Goal: Information Seeking & Learning: Find contact information

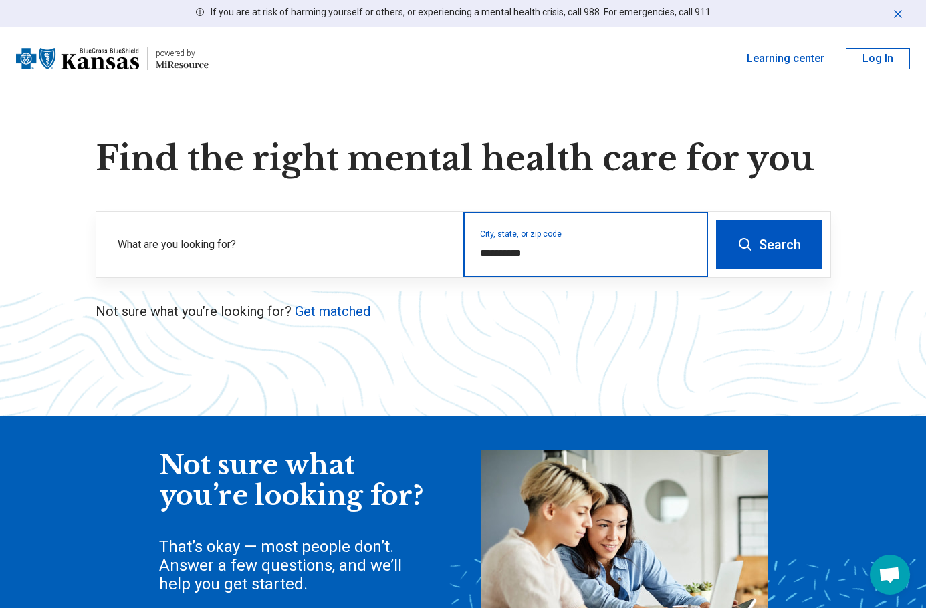
drag, startPoint x: 533, startPoint y: 248, endPoint x: 465, endPoint y: 251, distance: 68.3
click at [465, 251] on div "**********" at bounding box center [585, 245] width 245 height 66
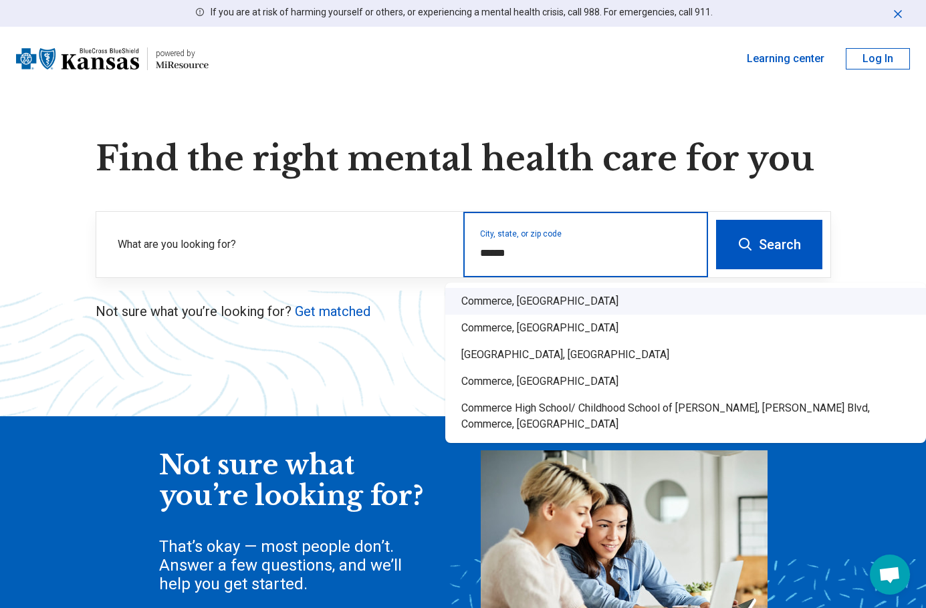
click at [491, 305] on div "Commerce, [GEOGRAPHIC_DATA]" at bounding box center [685, 301] width 481 height 27
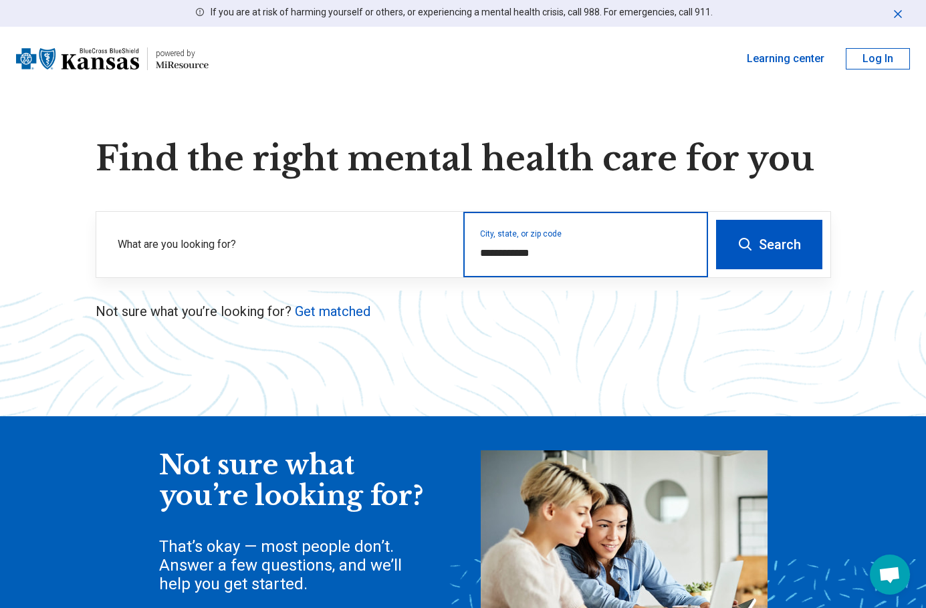
type input "**********"
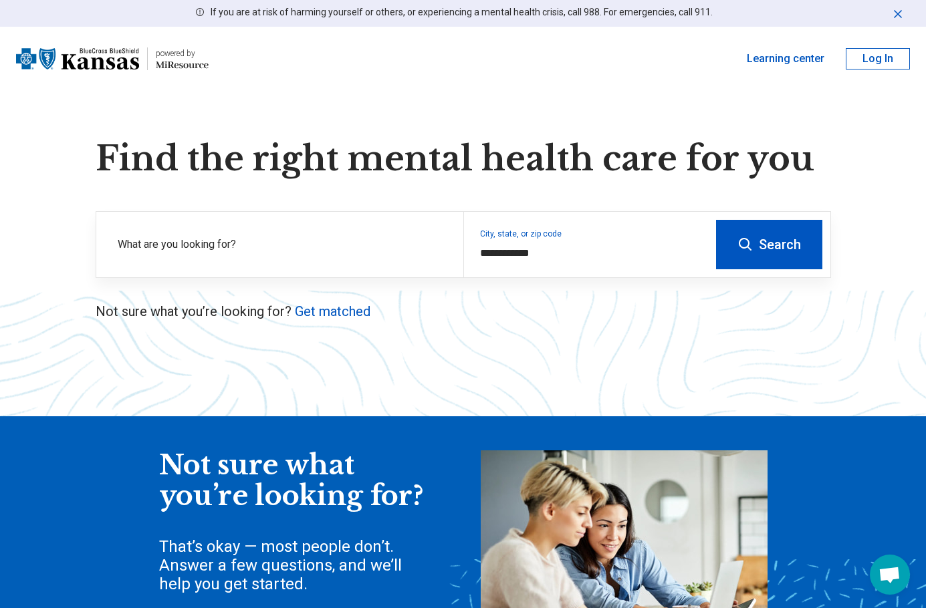
click at [783, 256] on button "Search" at bounding box center [769, 244] width 106 height 49
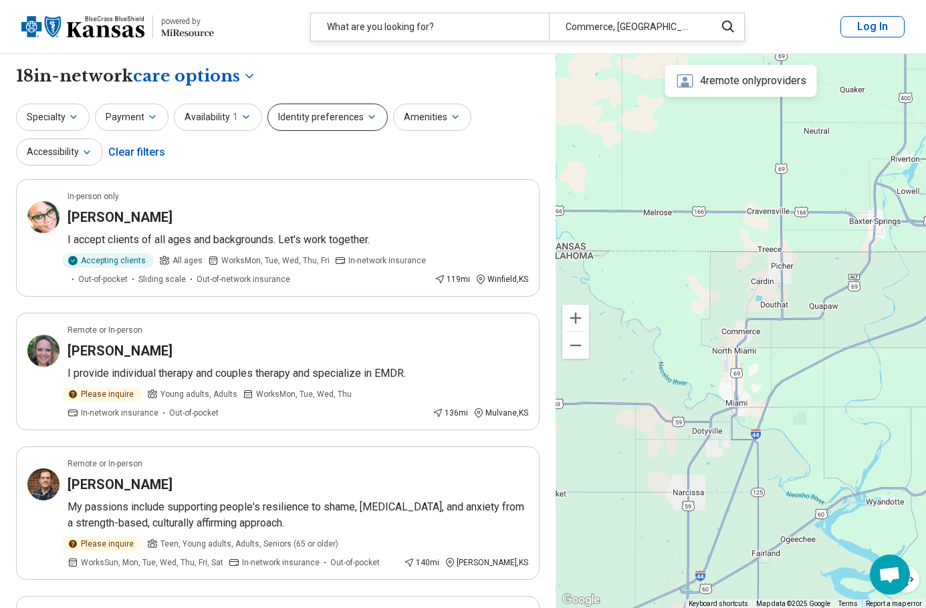
click at [314, 122] on button "Identity preferences" at bounding box center [327, 117] width 120 height 27
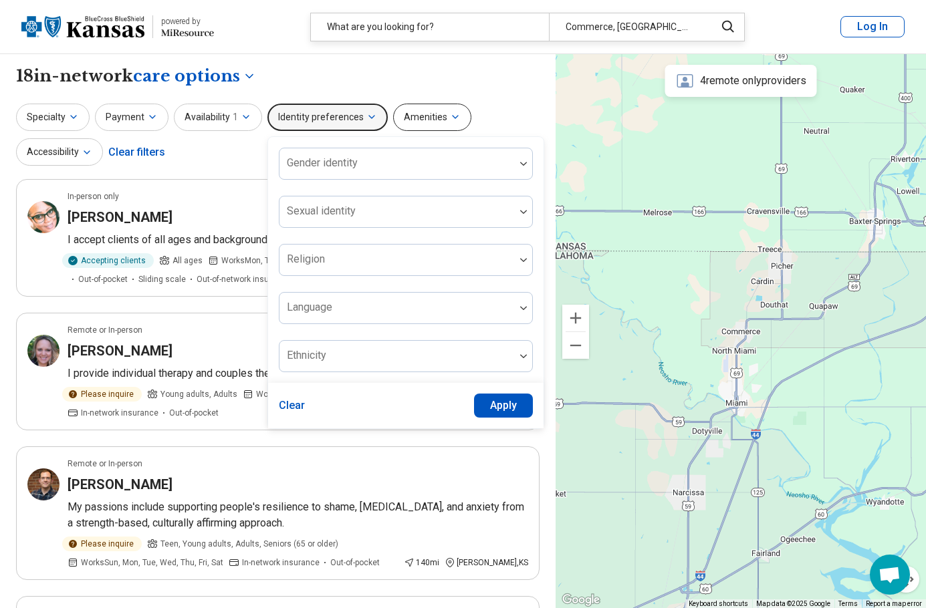
click at [437, 119] on button "Amenities" at bounding box center [432, 117] width 78 height 27
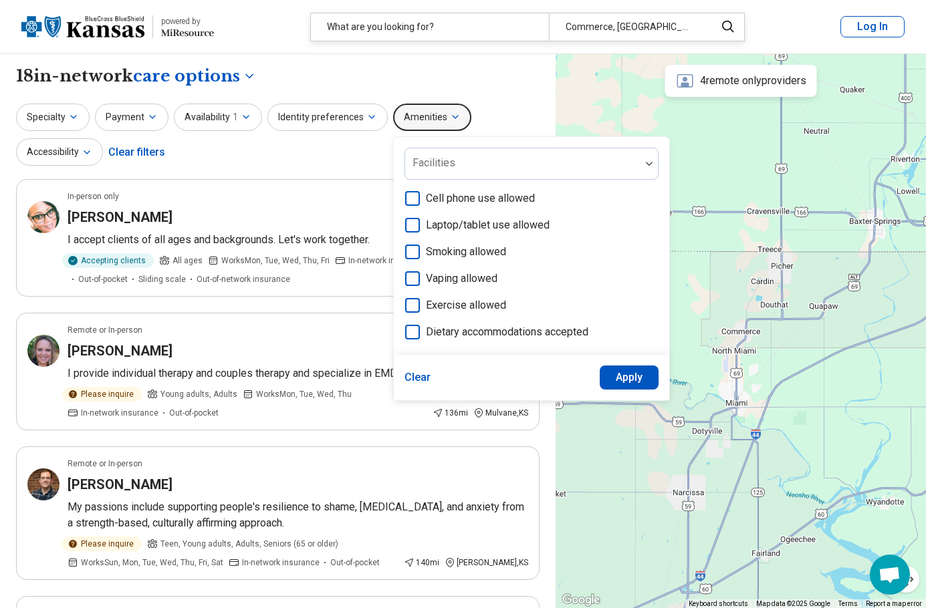
click at [437, 119] on button "Amenities" at bounding box center [432, 117] width 78 height 27
click at [450, 118] on icon "button" at bounding box center [455, 117] width 11 height 11
click at [239, 111] on button "Availability 1" at bounding box center [218, 117] width 88 height 27
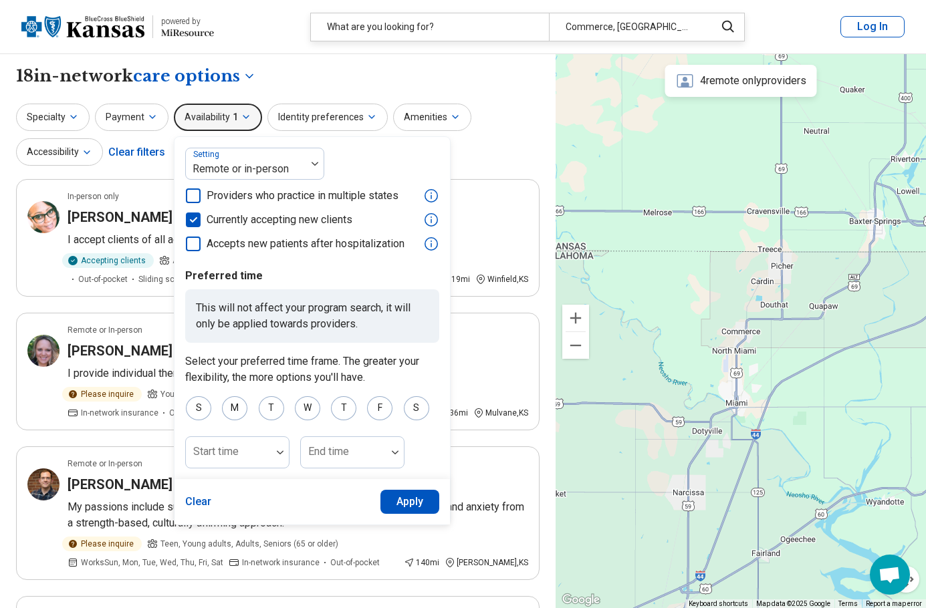
click at [239, 111] on button "Availability 1" at bounding box center [218, 117] width 88 height 27
click at [152, 115] on icon "button" at bounding box center [152, 117] width 11 height 11
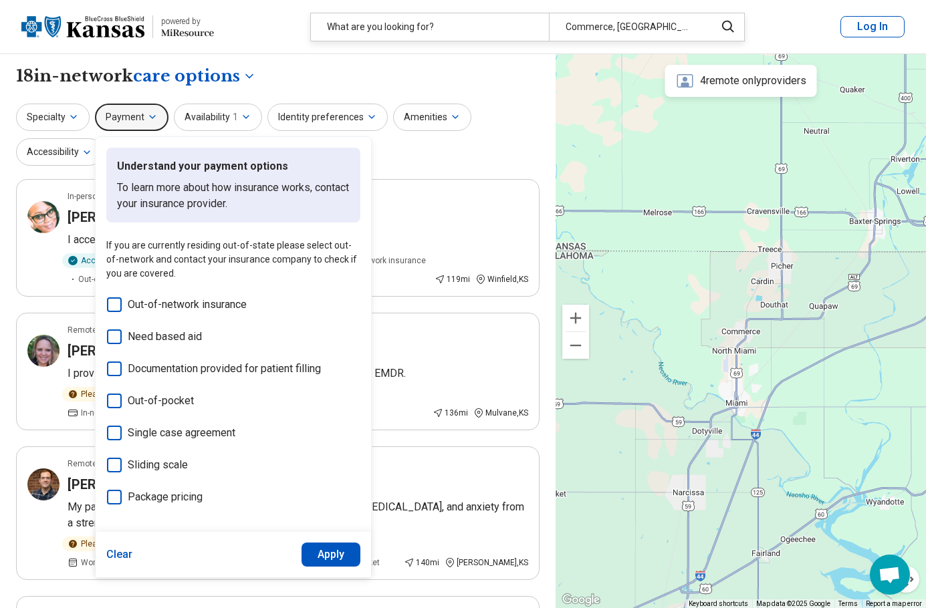
click at [152, 115] on icon "button" at bounding box center [152, 117] width 11 height 11
click at [75, 120] on icon "button" at bounding box center [73, 117] width 11 height 11
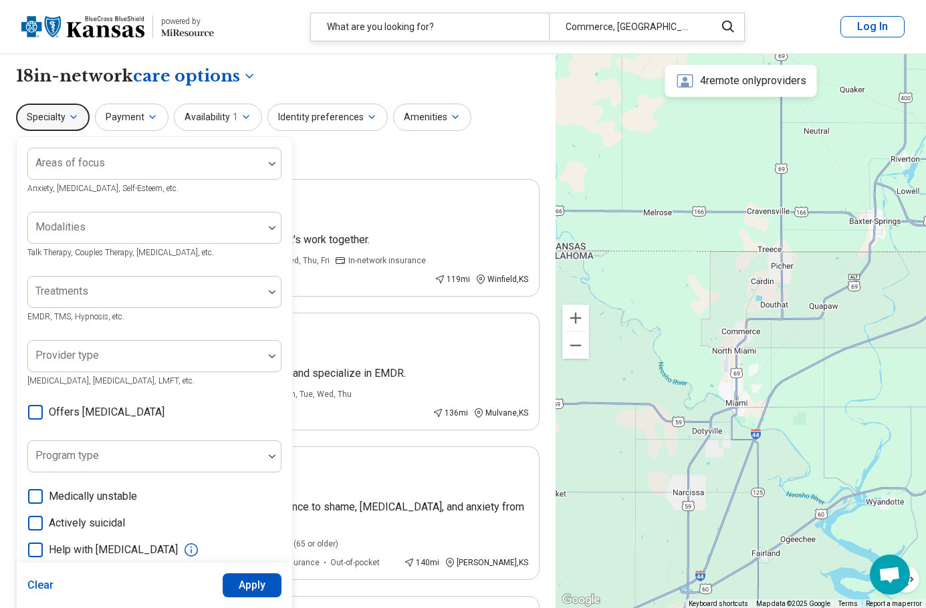
click at [75, 120] on icon "button" at bounding box center [73, 117] width 11 height 11
click at [456, 155] on div "Specialty Areas of focus Anxiety, [MEDICAL_DATA], Self-Esteem, etc. Modalities …" at bounding box center [277, 136] width 523 height 65
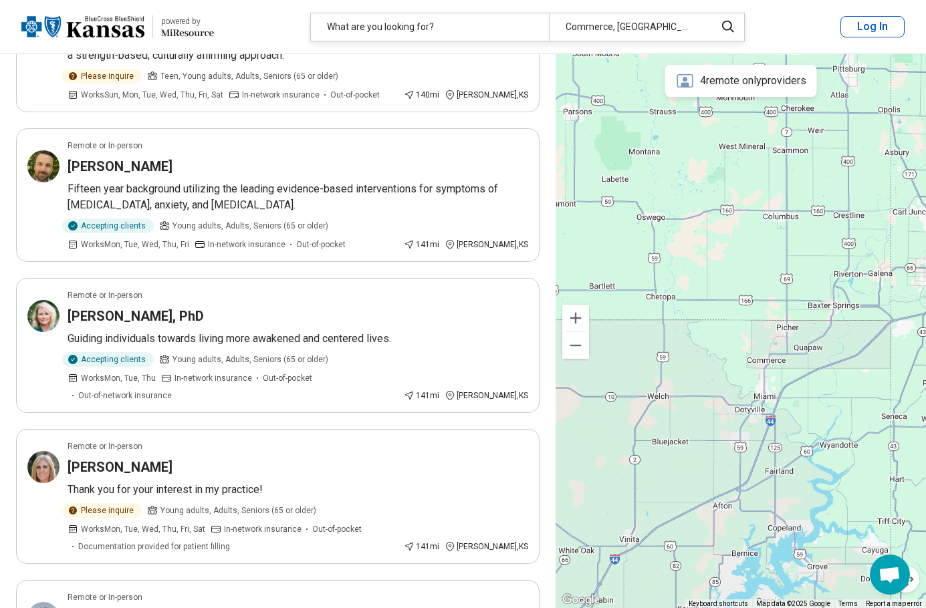
scroll to position [251, 0]
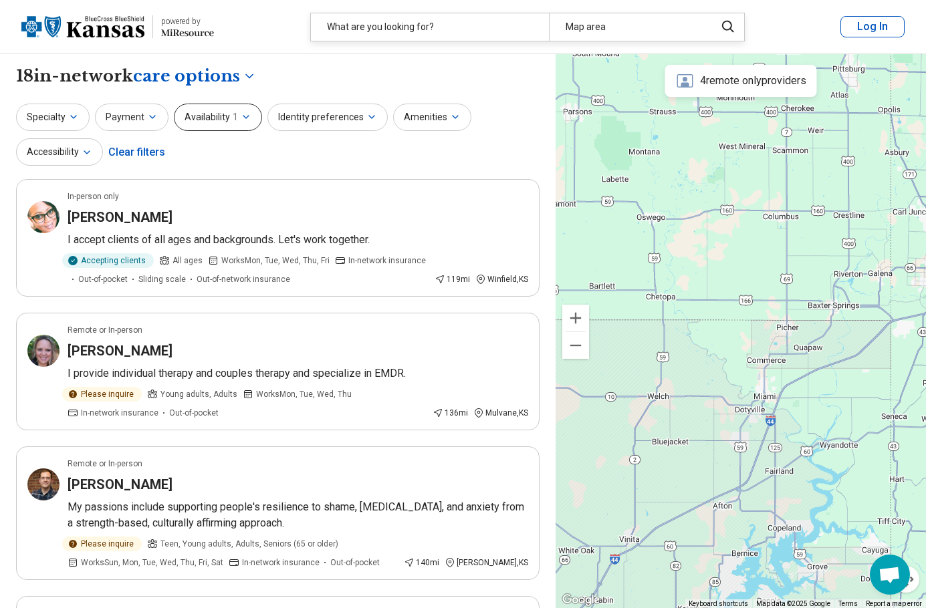
click at [234, 111] on span "1" at bounding box center [235, 117] width 5 height 14
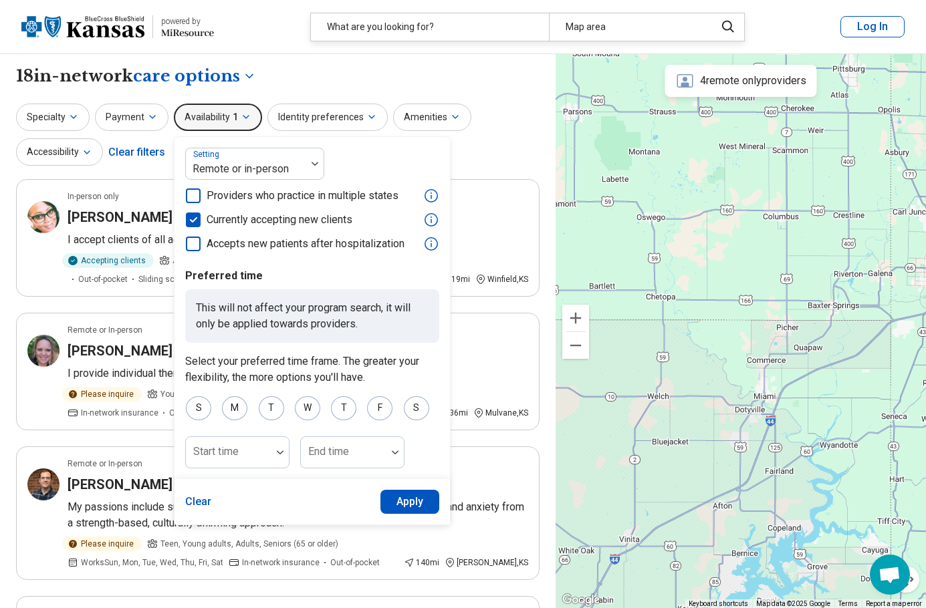
click at [193, 221] on icon at bounding box center [193, 220] width 15 height 15
click at [403, 501] on button "Apply" at bounding box center [409, 502] width 59 height 24
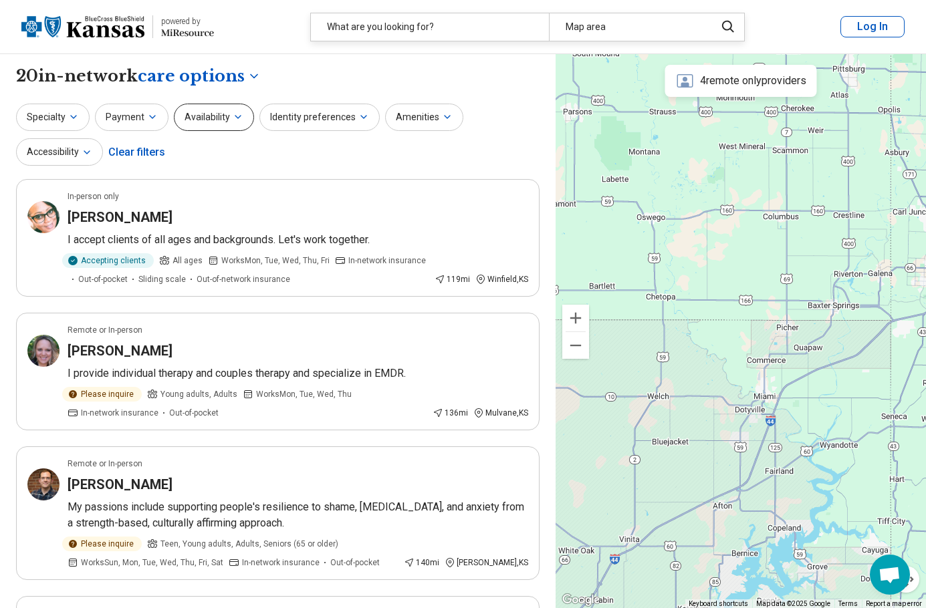
click at [226, 116] on button "Availability" at bounding box center [214, 117] width 80 height 27
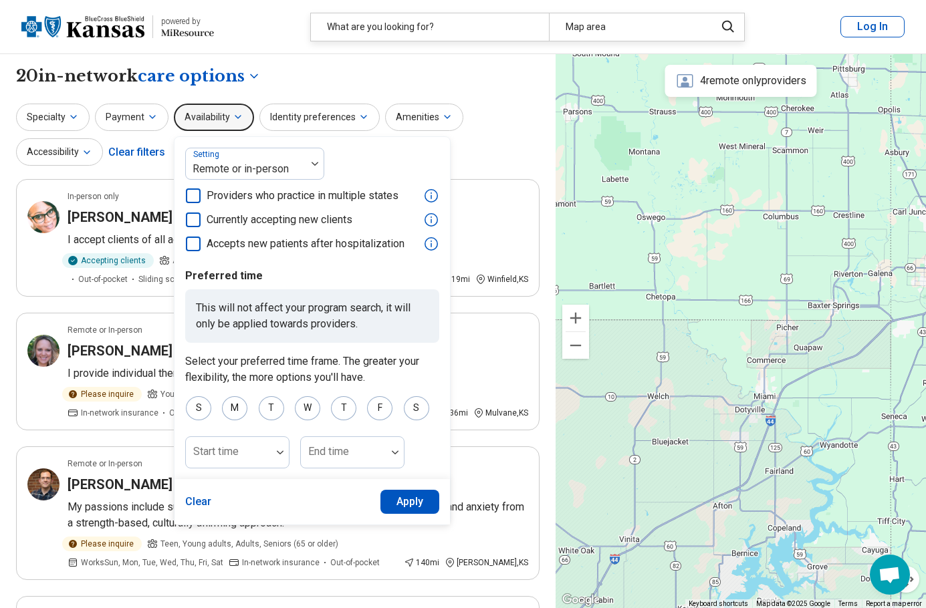
click at [199, 499] on button "Clear" at bounding box center [198, 502] width 27 height 24
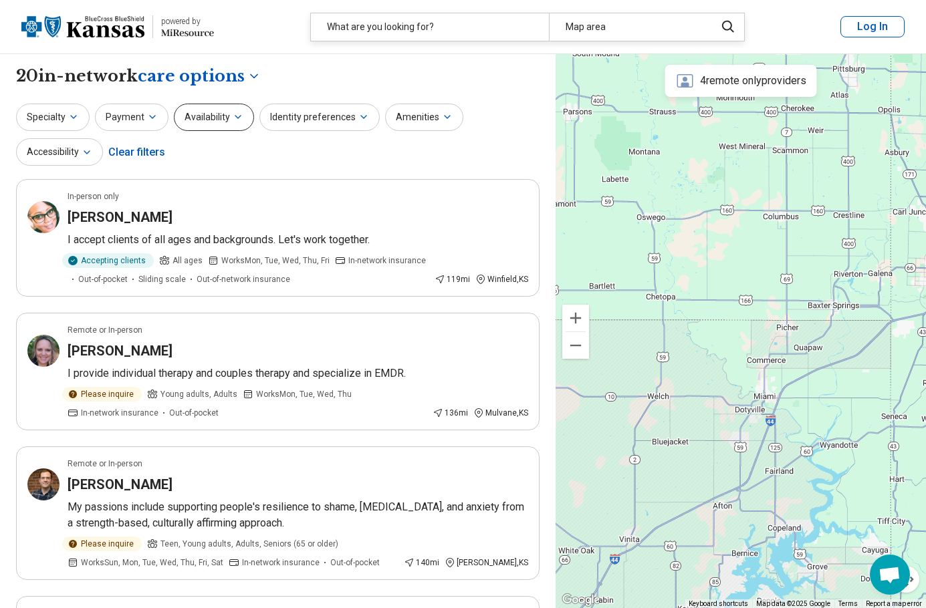
click at [227, 112] on button "Availability" at bounding box center [214, 117] width 80 height 27
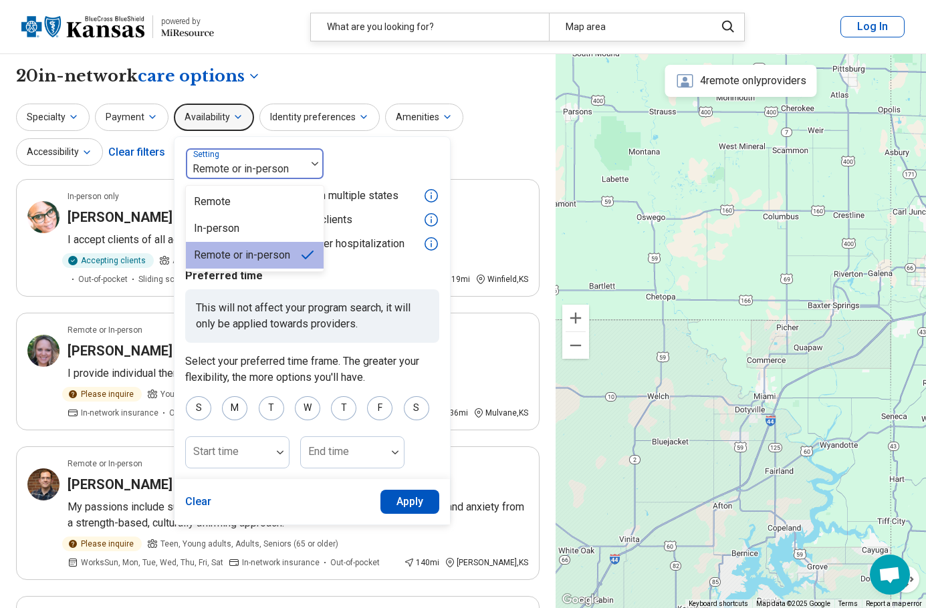
click at [226, 170] on div at bounding box center [246, 169] width 110 height 19
click at [236, 233] on div "In-person" at bounding box center [255, 228] width 138 height 27
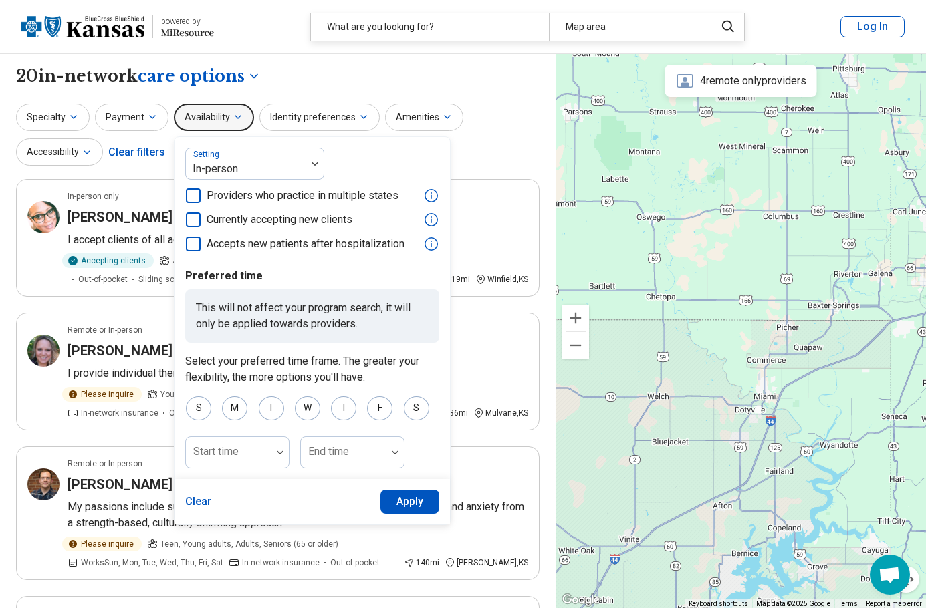
click at [429, 509] on button "Apply" at bounding box center [409, 502] width 59 height 24
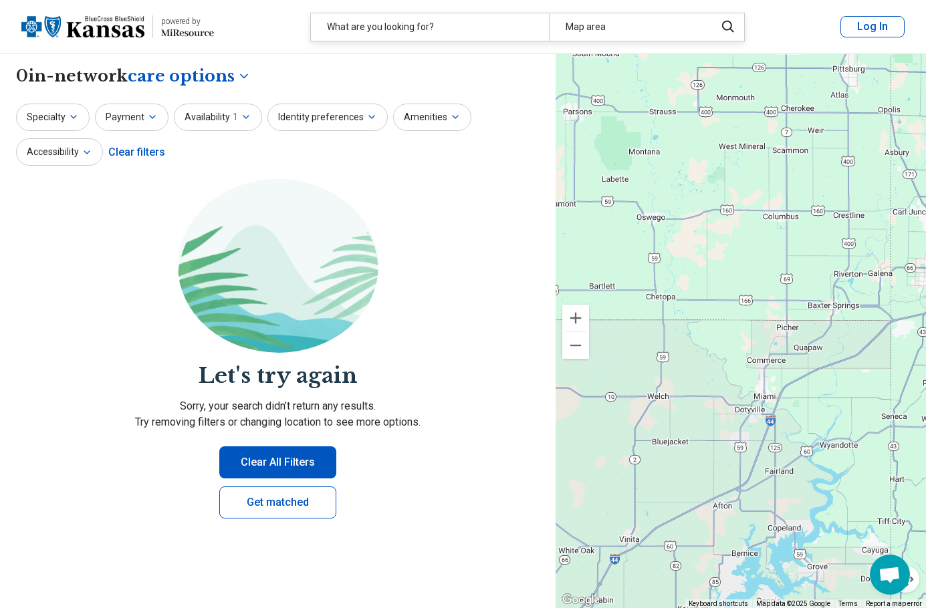
click at [217, 72] on body "**********" at bounding box center [463, 486] width 926 height 973
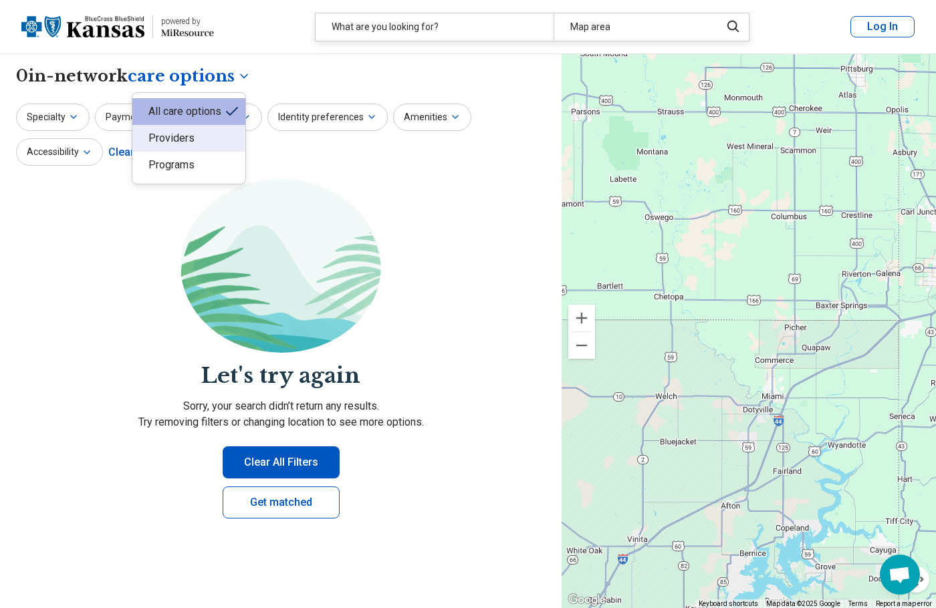
click at [182, 138] on div "Providers" at bounding box center [188, 138] width 113 height 27
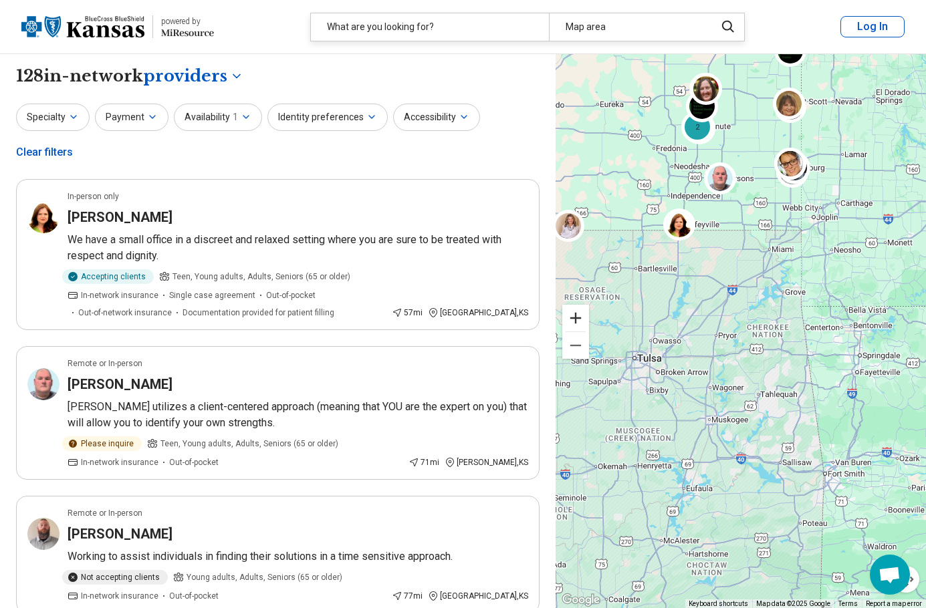
click at [582, 319] on button "Zoom in" at bounding box center [575, 318] width 27 height 27
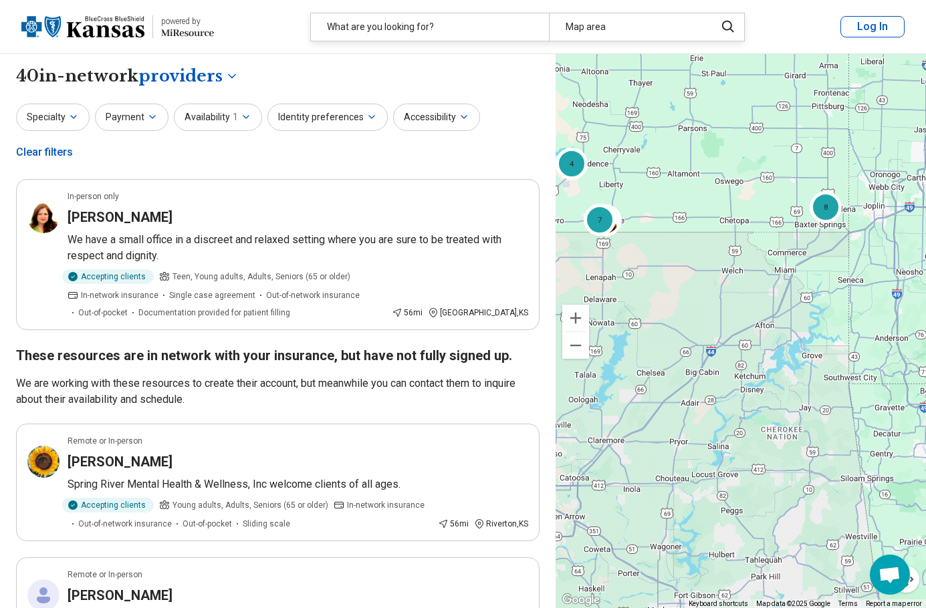
drag, startPoint x: 689, startPoint y: 158, endPoint x: 674, endPoint y: 263, distance: 106.0
click at [674, 263] on div "8 7 4" at bounding box center [740, 331] width 370 height 555
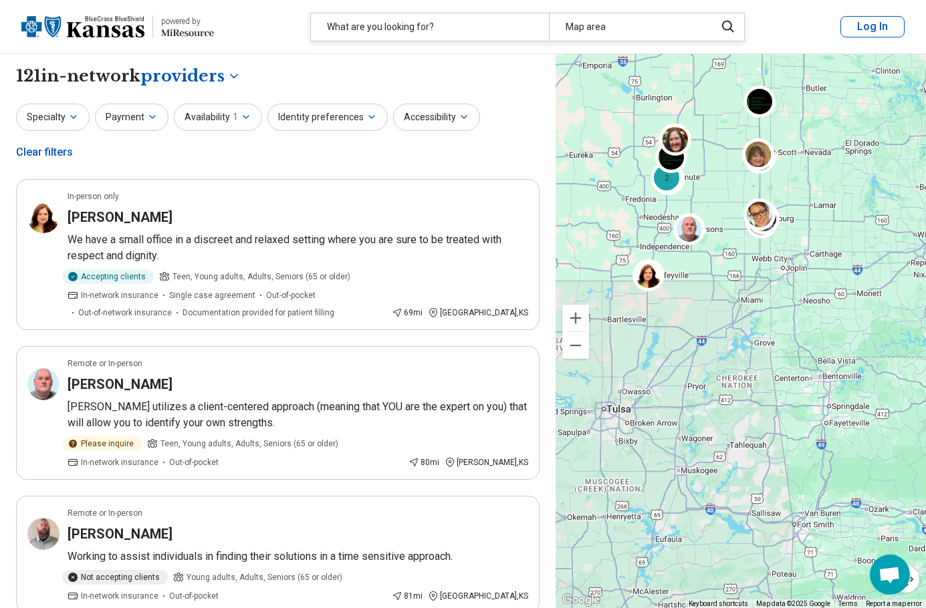
drag, startPoint x: 706, startPoint y: 229, endPoint x: 702, endPoint y: 297, distance: 67.6
click at [702, 297] on div "5 2 2" at bounding box center [740, 331] width 370 height 555
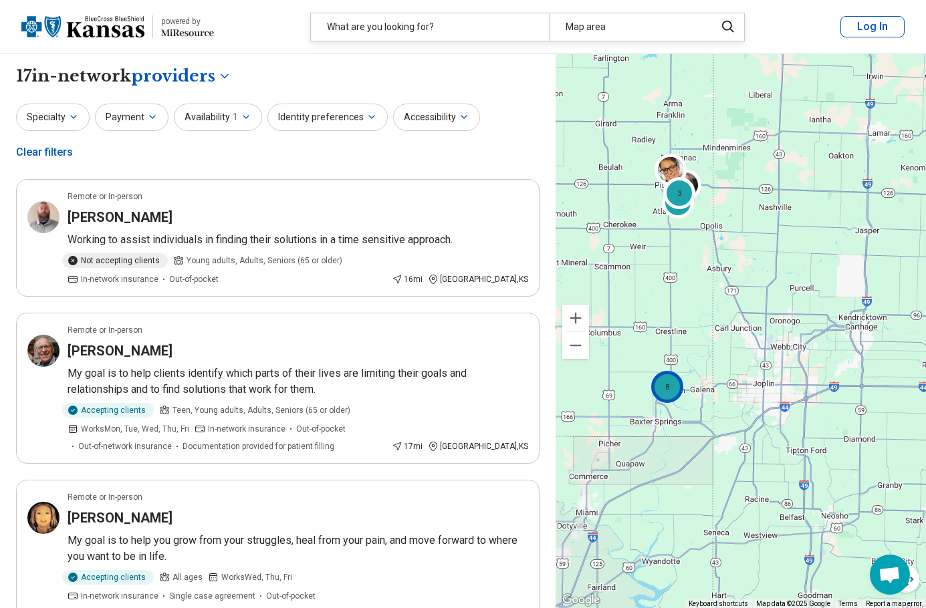
click at [660, 380] on div "8" at bounding box center [667, 387] width 32 height 32
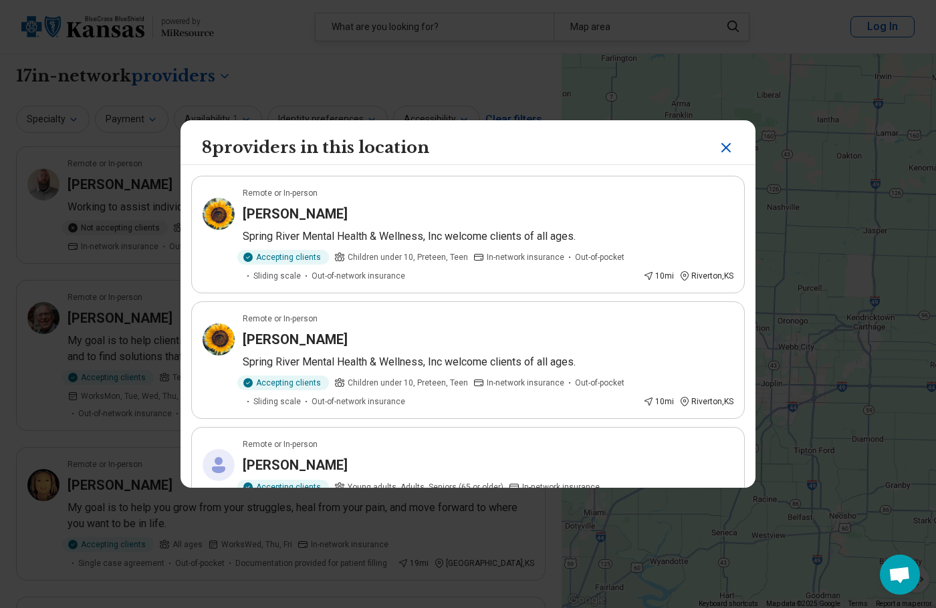
click at [719, 142] on icon "Close" at bounding box center [726, 148] width 16 height 16
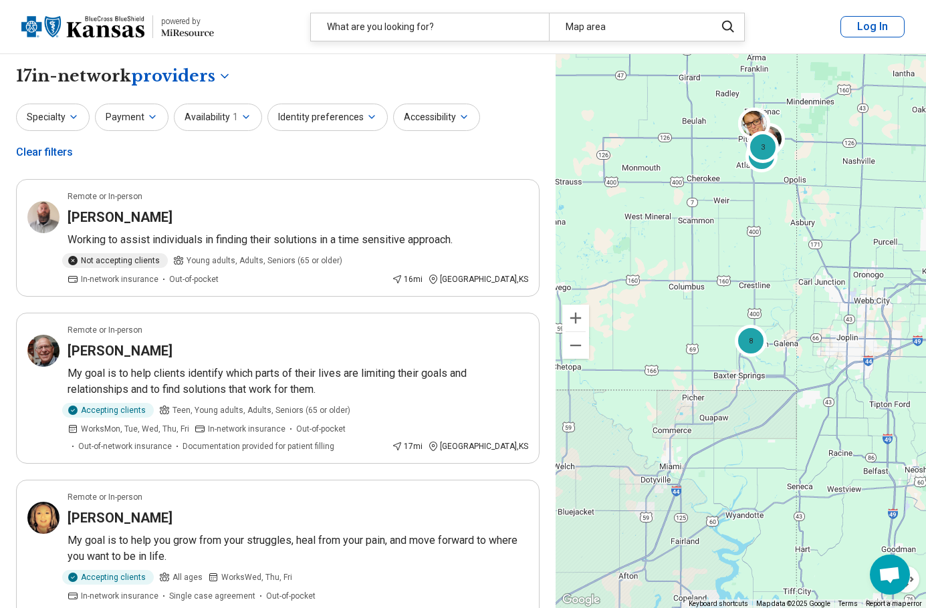
drag, startPoint x: 697, startPoint y: 343, endPoint x: 783, endPoint y: 296, distance: 97.5
click at [783, 296] on div "3 8 3" at bounding box center [740, 331] width 370 height 555
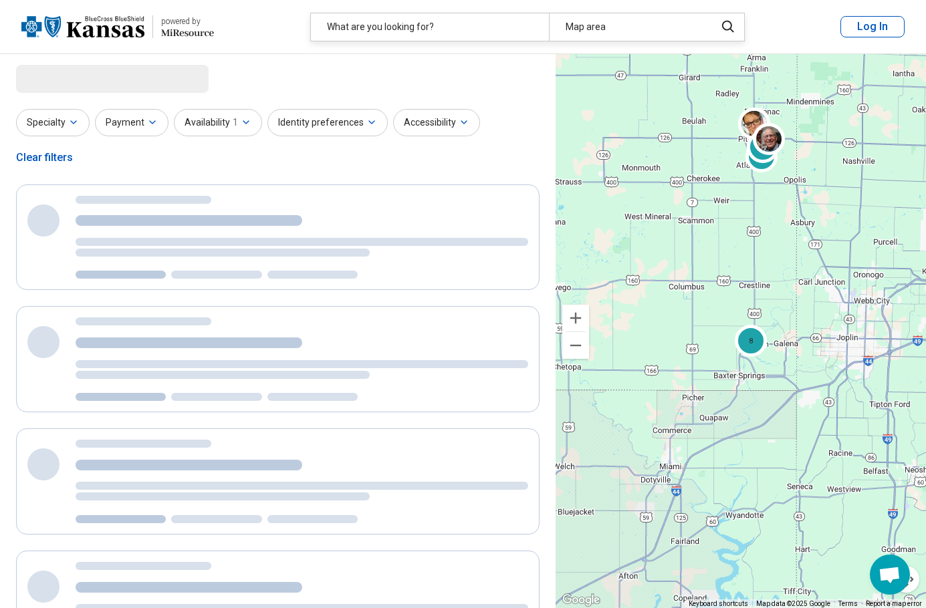
select select "********"
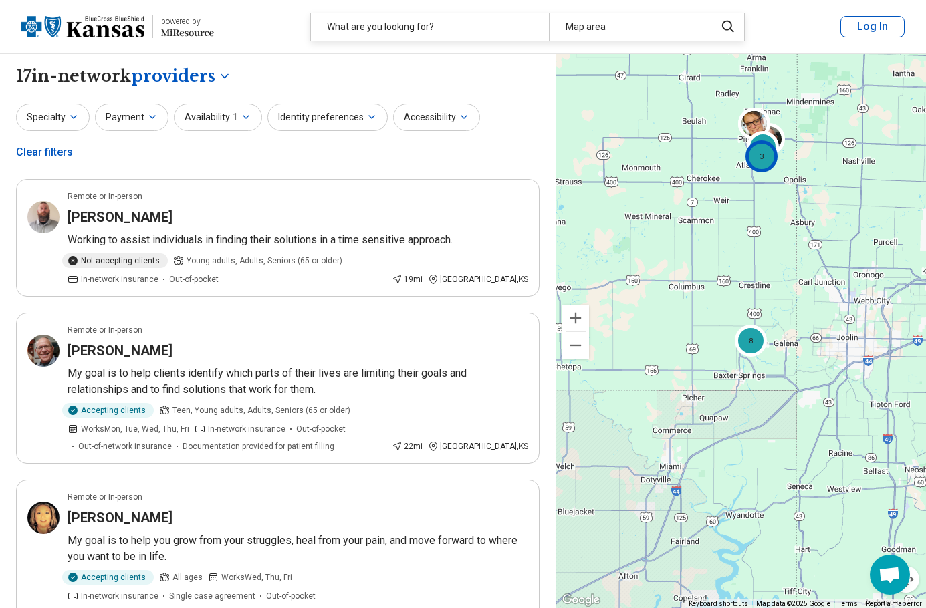
click at [757, 164] on div "3" at bounding box center [761, 156] width 32 height 32
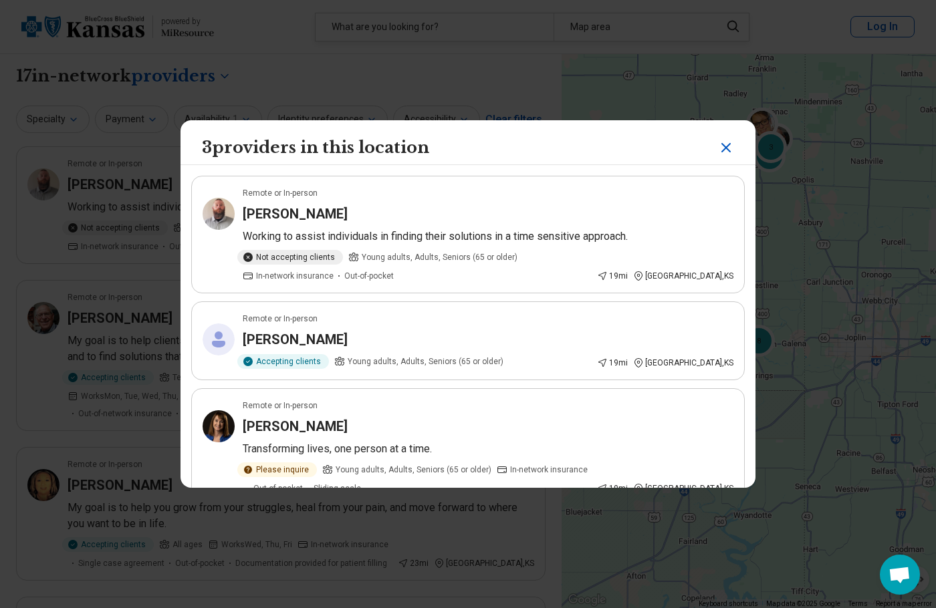
click at [718, 148] on icon "Close" at bounding box center [726, 148] width 16 height 16
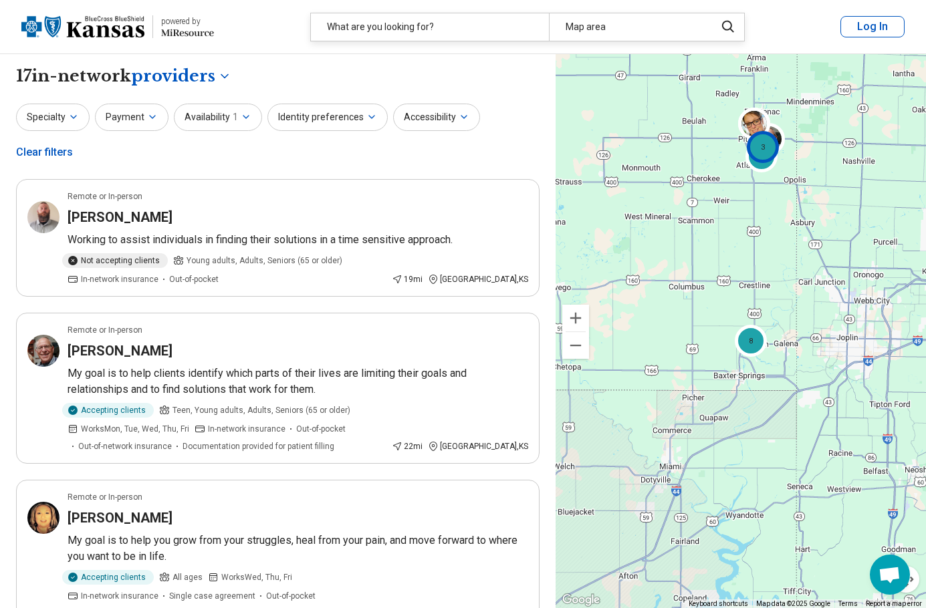
click at [764, 136] on div "3" at bounding box center [763, 147] width 32 height 32
